Goal: Task Accomplishment & Management: Manage account settings

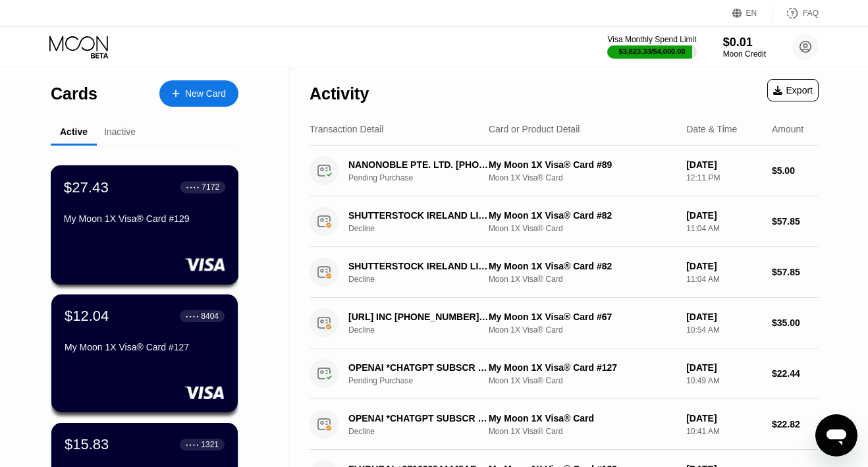
click at [159, 216] on div "My Moon 1X Visa® Card #129" at bounding box center [144, 218] width 161 height 11
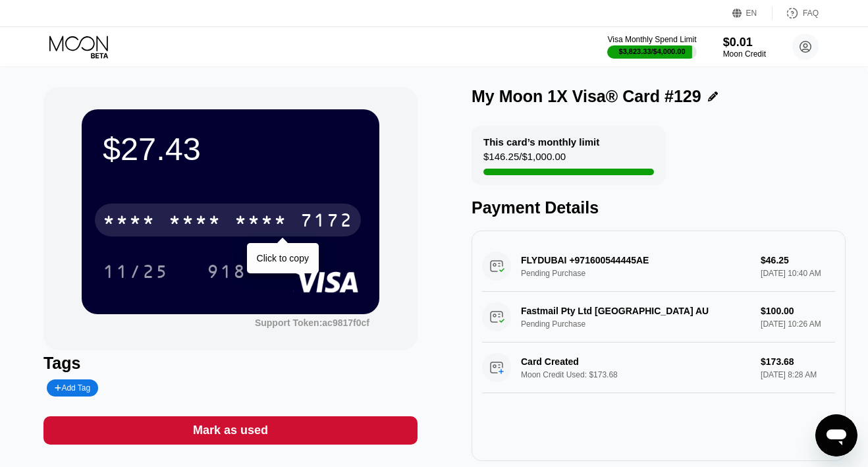
click at [285, 214] on div "* * * *" at bounding box center [260, 221] width 53 height 21
click at [274, 219] on div "2932" at bounding box center [260, 221] width 53 height 21
click at [274, 219] on div "* * * *" at bounding box center [260, 221] width 53 height 21
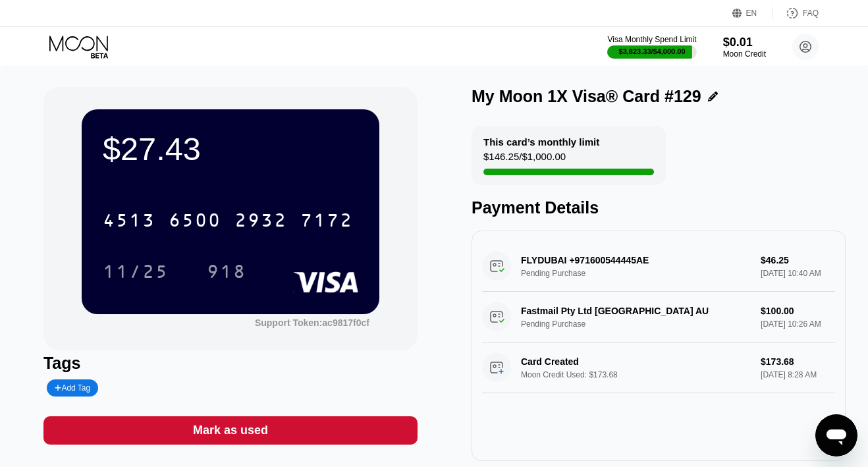
click at [91, 39] on icon at bounding box center [79, 47] width 61 height 23
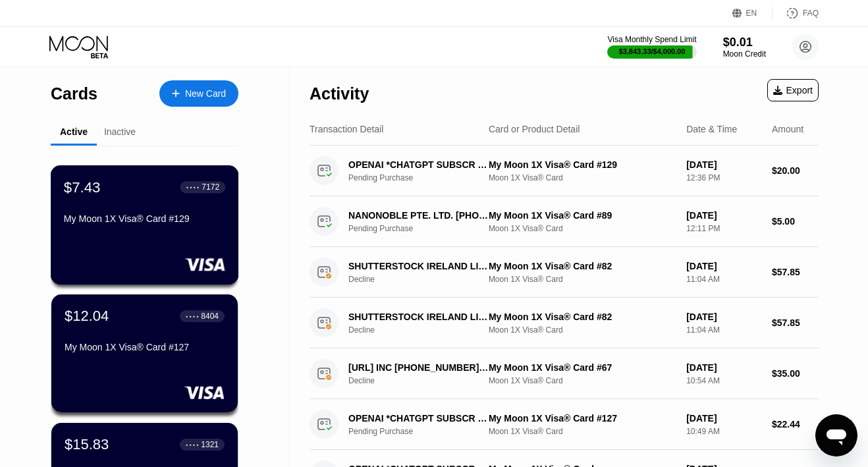
click at [121, 225] on div "My Moon 1X Visa® Card #129" at bounding box center [144, 221] width 161 height 16
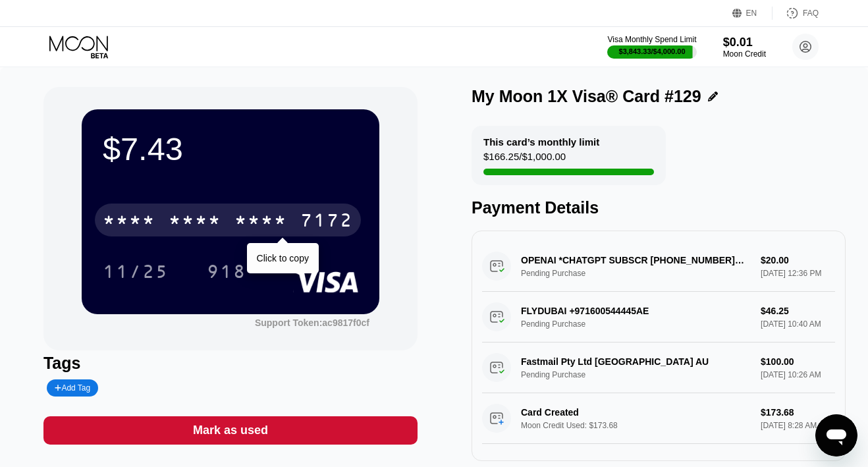
click at [236, 218] on div "* * * *" at bounding box center [260, 221] width 53 height 21
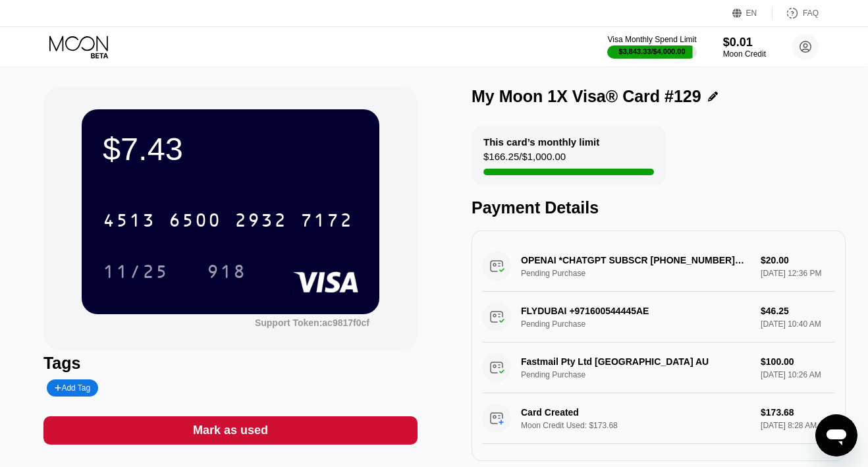
click at [261, 421] on div "Mark as used" at bounding box center [230, 430] width 374 height 28
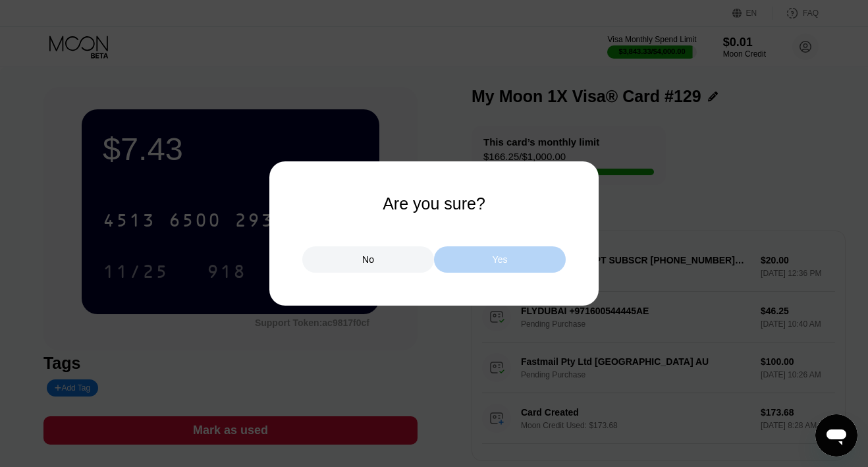
click at [477, 268] on div "Yes" at bounding box center [500, 259] width 132 height 26
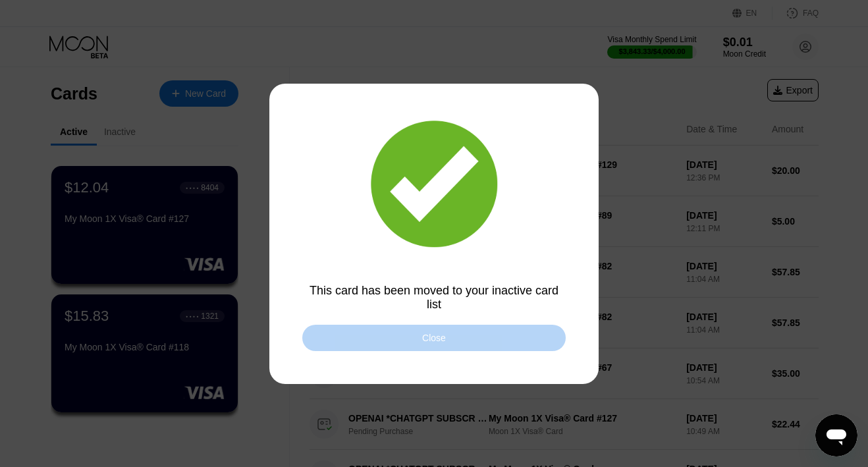
click at [533, 341] on div "Close" at bounding box center [433, 338] width 263 height 26
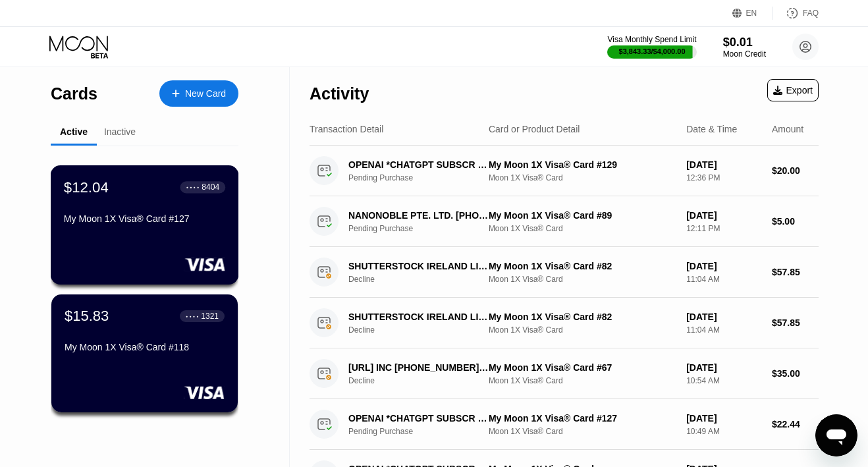
click at [122, 229] on div "My Moon 1X Visa® Card #127" at bounding box center [144, 221] width 161 height 16
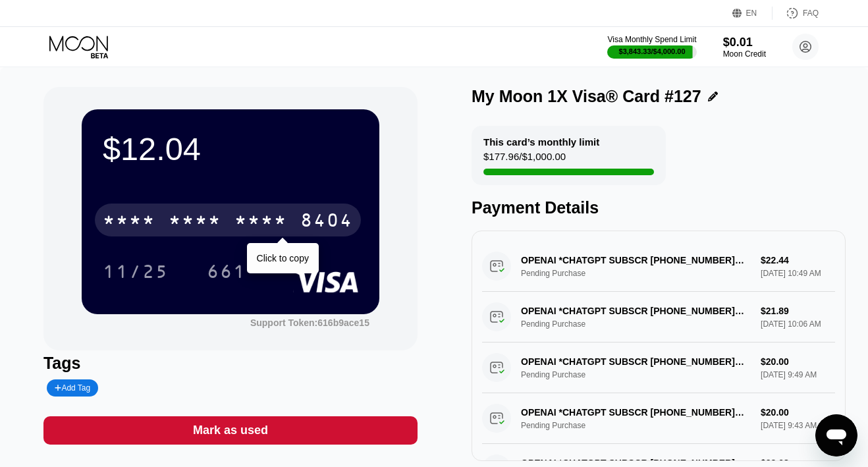
click at [183, 219] on div "* * * *" at bounding box center [195, 221] width 53 height 21
click at [183, 219] on div "6500" at bounding box center [195, 221] width 53 height 21
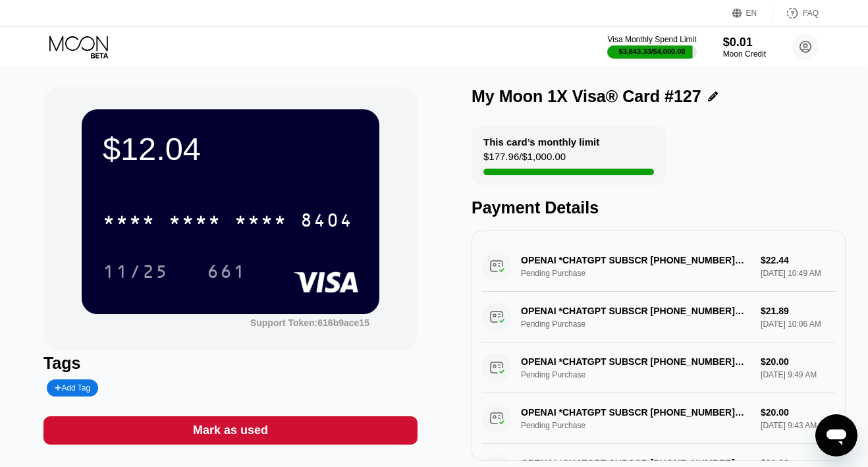
click at [94, 49] on icon at bounding box center [79, 47] width 61 height 23
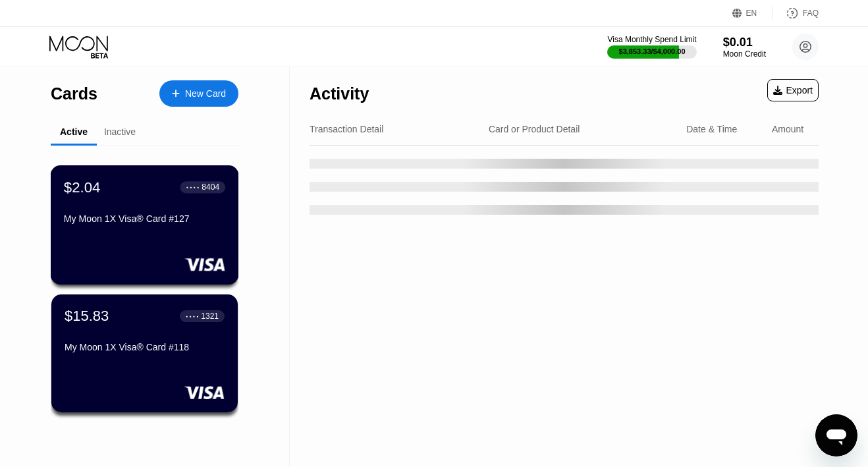
click at [123, 229] on div "My Moon 1X Visa® Card #127" at bounding box center [144, 221] width 161 height 16
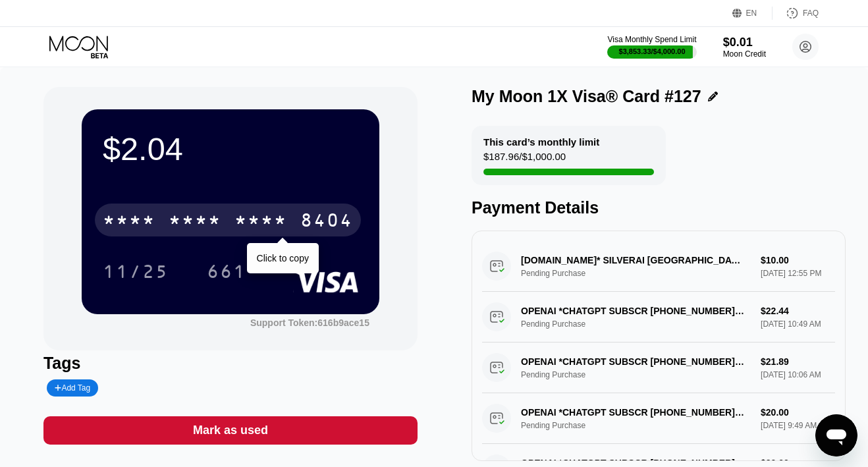
click at [227, 224] on div "* * * * * * * * * * * * 8404" at bounding box center [228, 220] width 266 height 33
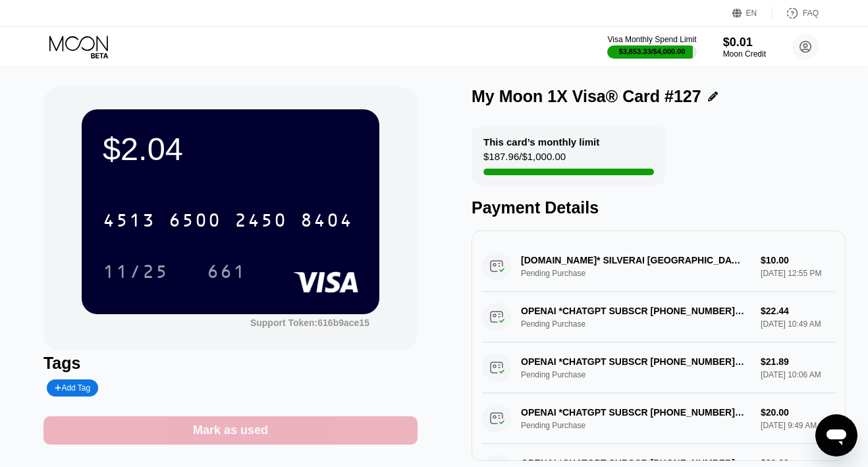
click at [245, 432] on div "Mark as used" at bounding box center [230, 430] width 75 height 15
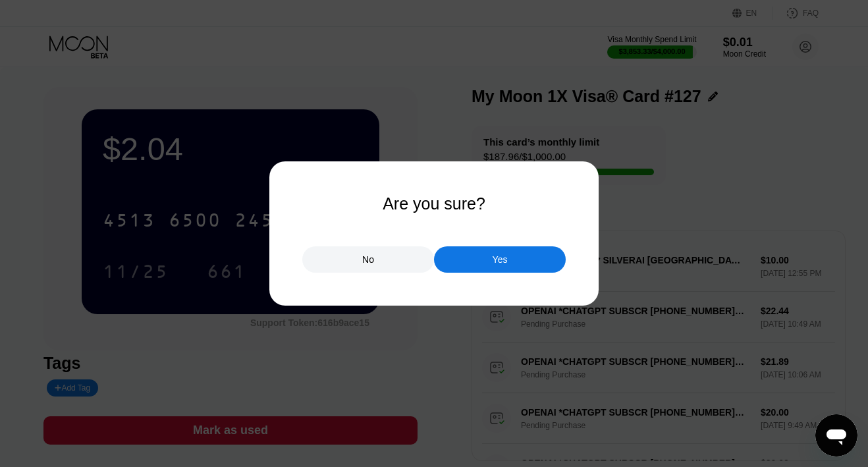
click at [468, 265] on div "Yes" at bounding box center [500, 259] width 132 height 26
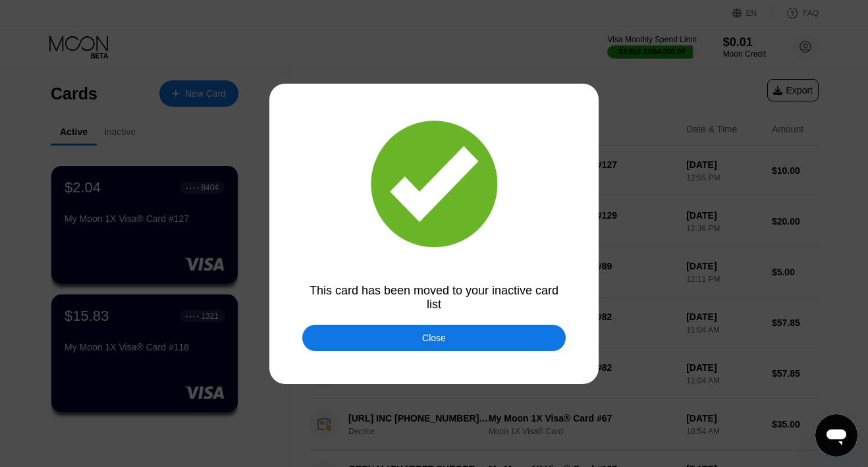
click at [358, 339] on div "Close" at bounding box center [433, 338] width 263 height 26
